Goal: Task Accomplishment & Management: Use online tool/utility

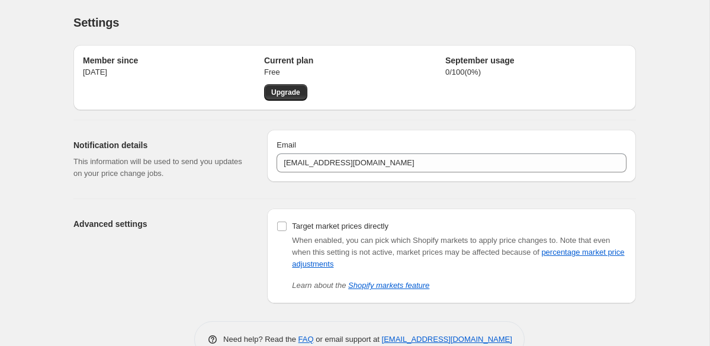
scroll to position [30, 0]
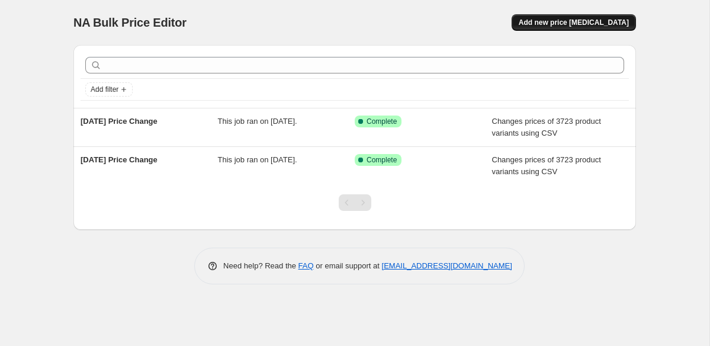
click at [587, 29] on button "Add new price [MEDICAL_DATA]" at bounding box center [573, 22] width 124 height 17
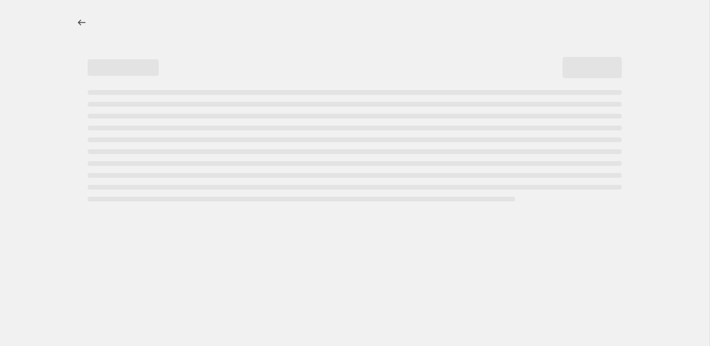
select select "percentage"
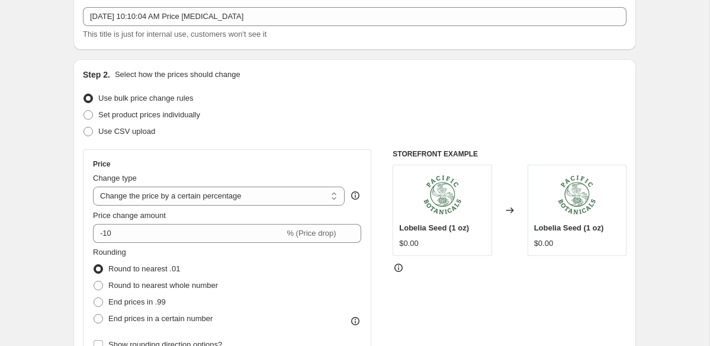
scroll to position [86, 0]
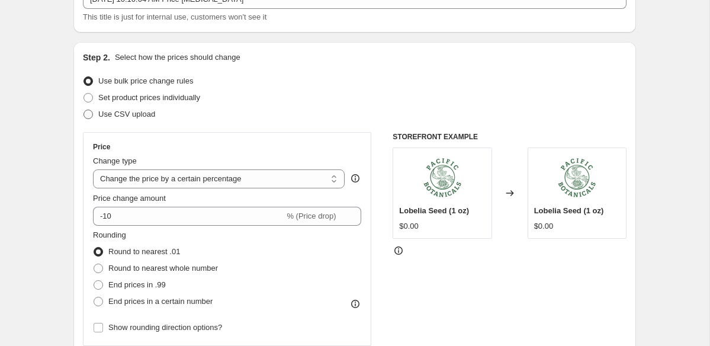
click at [148, 114] on span "Use CSV upload" at bounding box center [126, 113] width 57 height 9
click at [84, 110] on input "Use CSV upload" at bounding box center [83, 109] width 1 height 1
radio input "true"
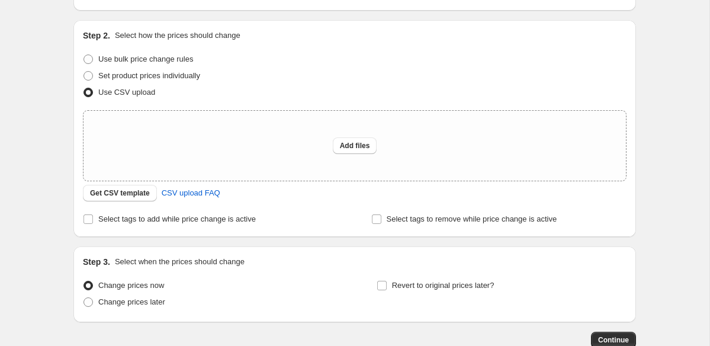
scroll to position [114, 0]
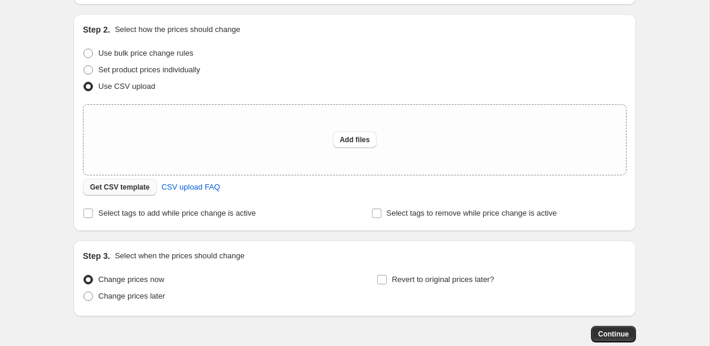
click at [136, 183] on span "Get CSV template" at bounding box center [120, 186] width 60 height 9
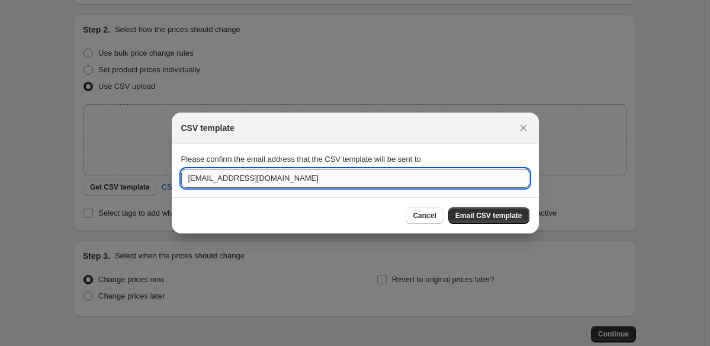
click at [302, 177] on input "[EMAIL_ADDRESS][DOMAIN_NAME]" at bounding box center [355, 178] width 348 height 19
type input "[EMAIL_ADDRESS][DOMAIN_NAME]"
click at [453, 214] on button "Email CSV template" at bounding box center [488, 215] width 81 height 17
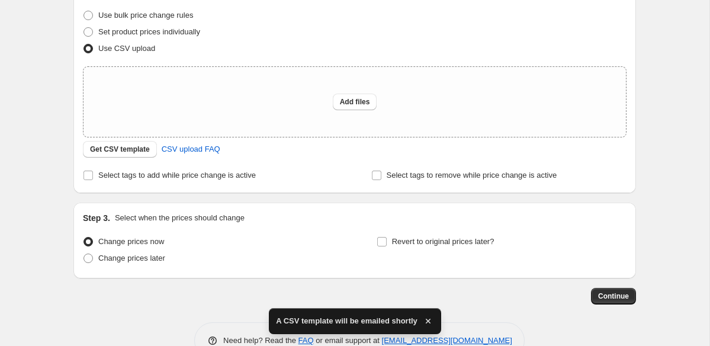
scroll to position [153, 0]
